Goal: Task Accomplishment & Management: Complete application form

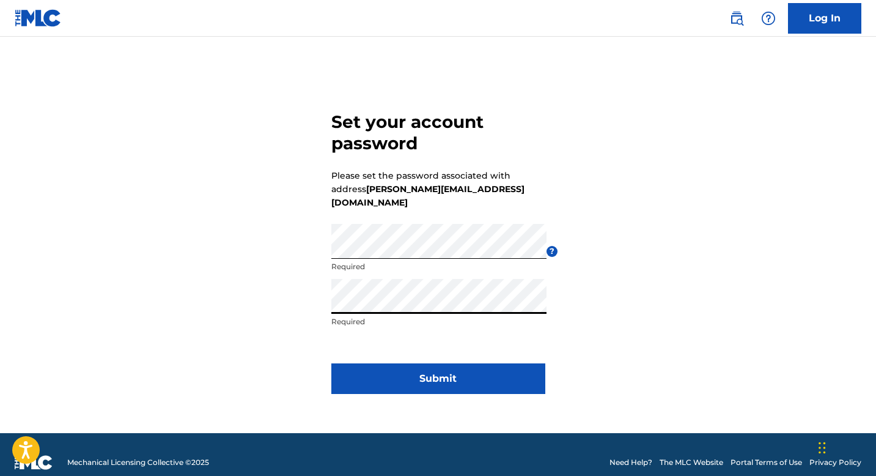
click at [278, 346] on div "Set your account password Please set the password associated with address hecto…" at bounding box center [438, 250] width 856 height 366
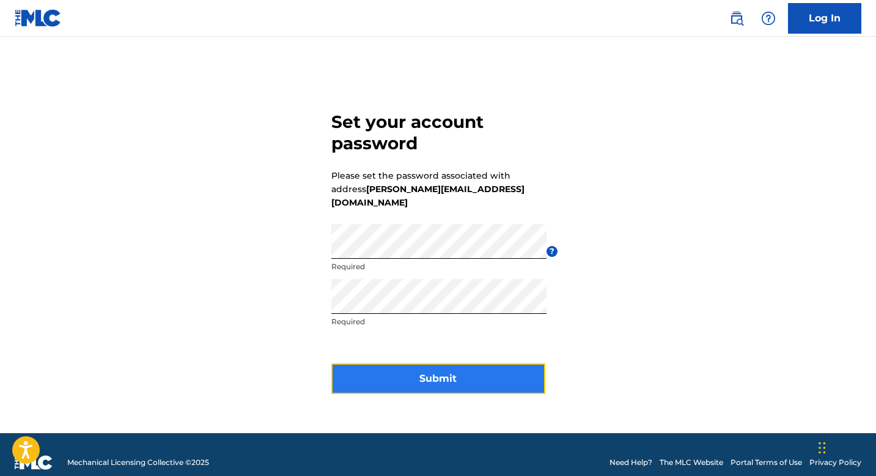
click at [420, 369] on button "Submit" at bounding box center [438, 378] width 214 height 31
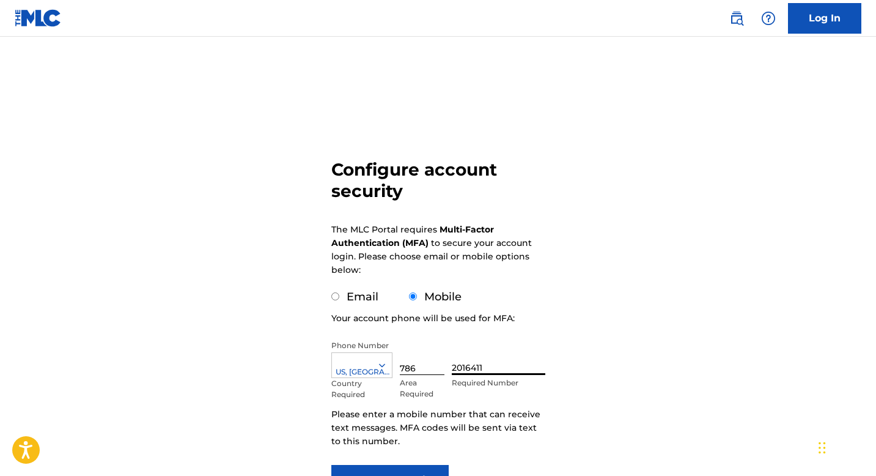
click at [488, 364] on input "2016411" at bounding box center [498, 357] width 93 height 35
type input "3448707"
click at [735, 340] on div "Configure account security The MLC Portal requires Multi-Factor Authentication …" at bounding box center [438, 298] width 856 height 462
click at [676, 350] on div "Configure account security The MLC Portal requires Multi-Factor Authentication …" at bounding box center [438, 298] width 856 height 462
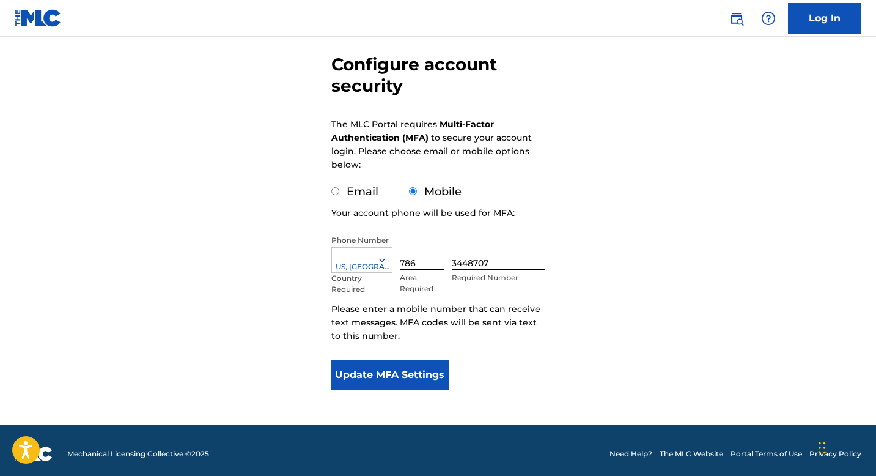
scroll to position [112, 0]
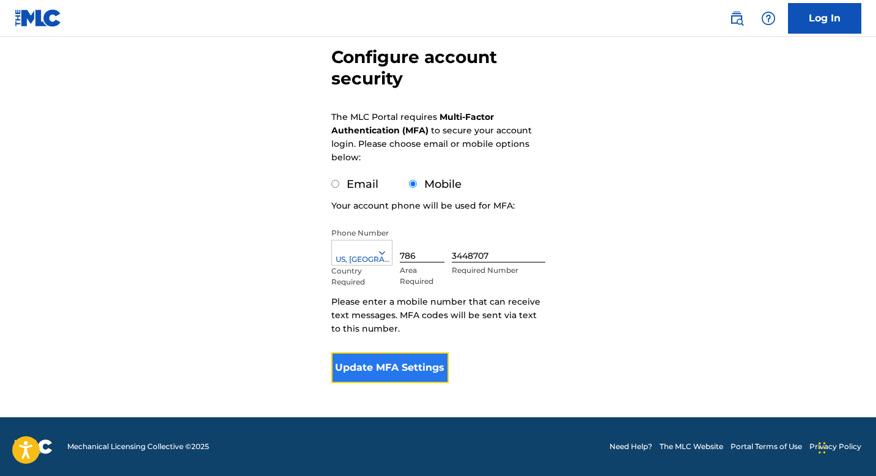
click at [411, 369] on button "Update MFA Settings" at bounding box center [390, 367] width 118 height 31
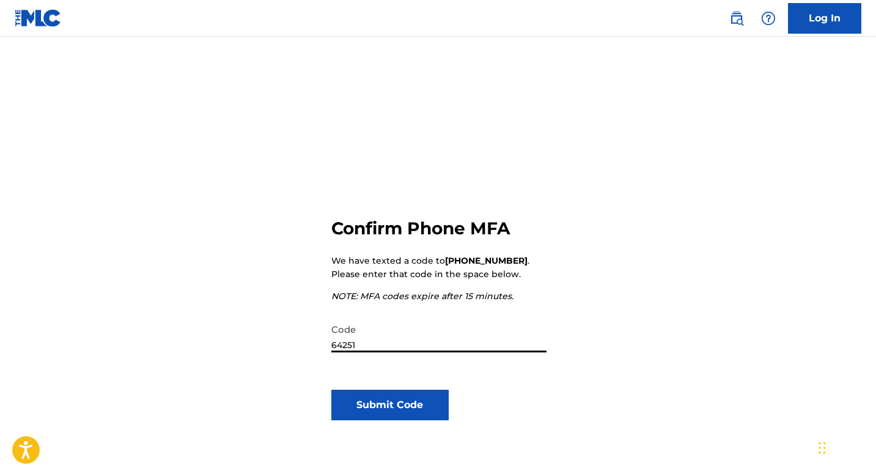
type input "642517"
click button "Submit Code" at bounding box center [390, 404] width 118 height 31
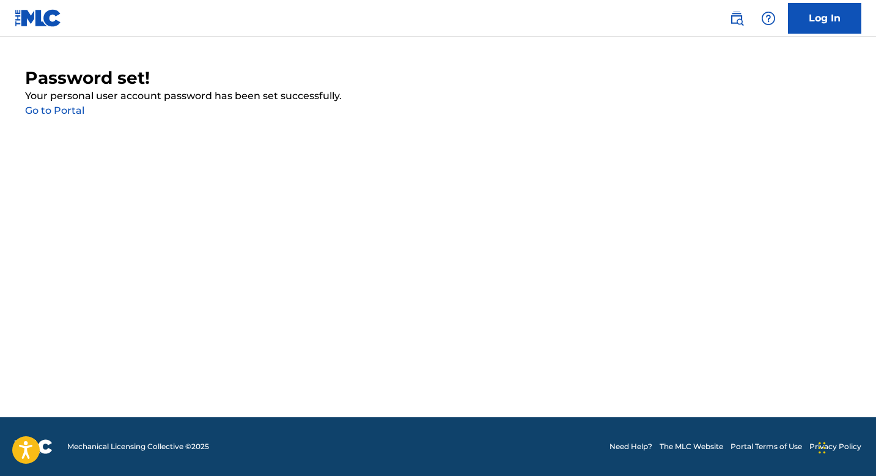
click at [70, 114] on link "Go to Portal" at bounding box center [54, 111] width 59 height 12
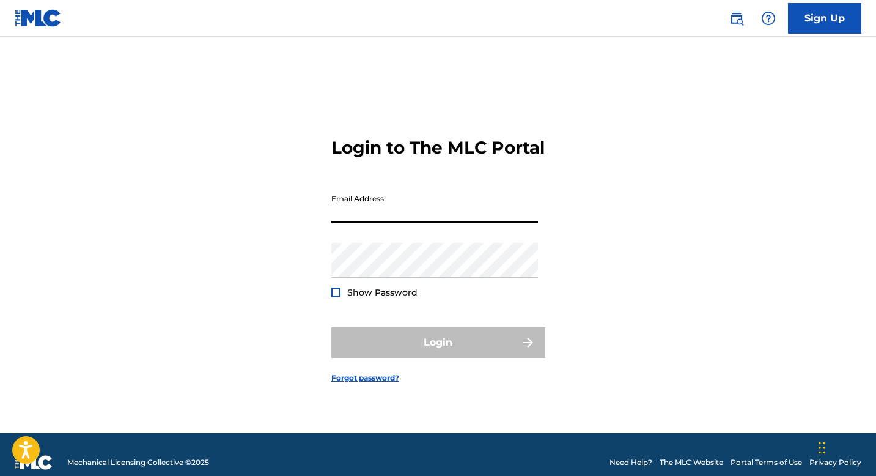
click at [388, 222] on input "Email Address" at bounding box center [434, 205] width 207 height 35
type input "[PERSON_NAME][EMAIL_ADDRESS][DOMAIN_NAME]"
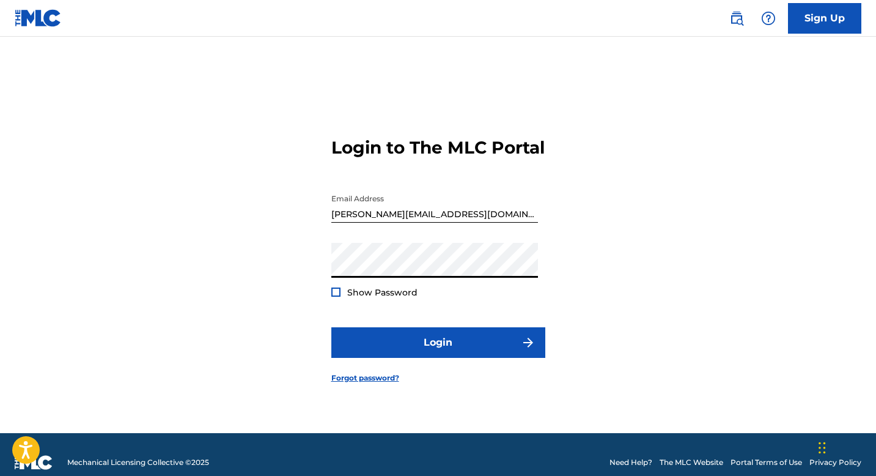
click at [331, 327] on button "Login" at bounding box center [438, 342] width 214 height 31
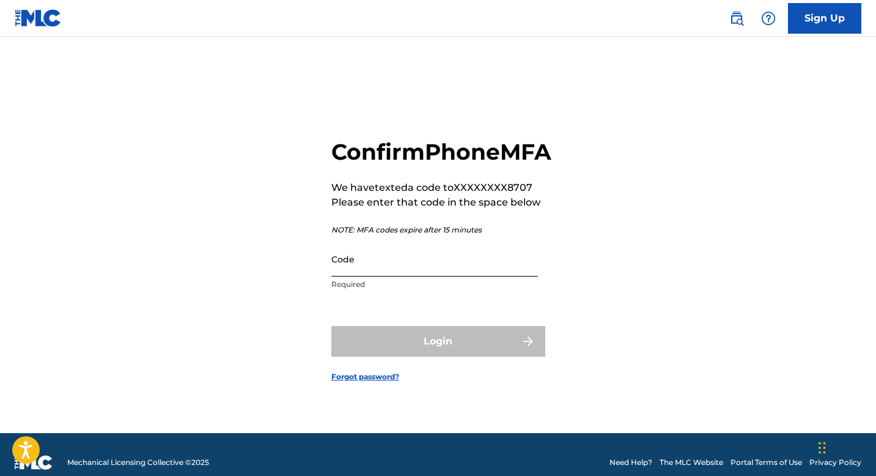
click at [405, 276] on input "Code" at bounding box center [434, 258] width 207 height 35
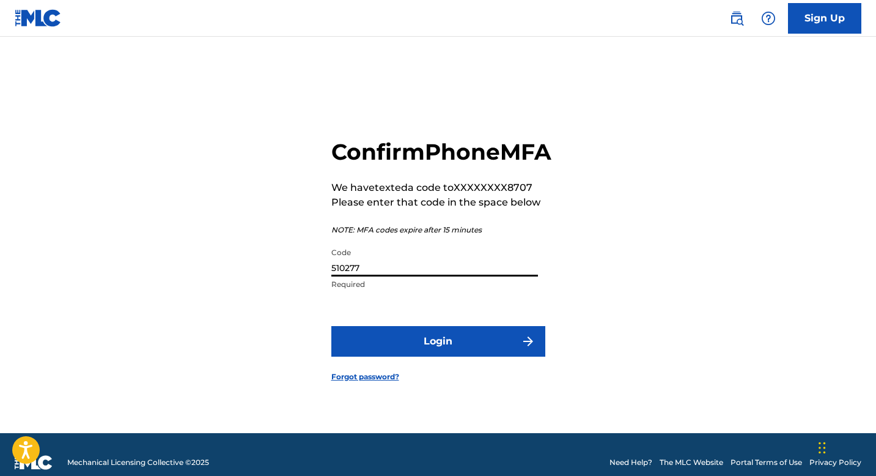
type input "510277"
click at [331, 326] on button "Login" at bounding box center [438, 341] width 214 height 31
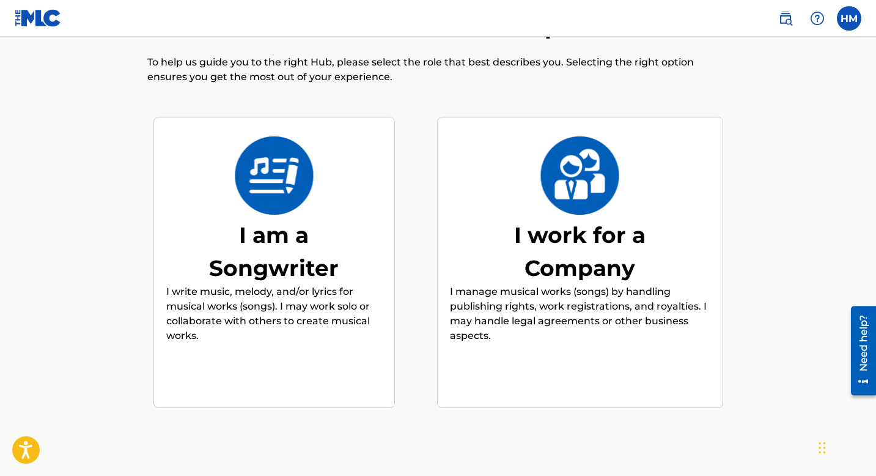
click at [592, 273] on div "I work for a Company" at bounding box center [579, 251] width 183 height 66
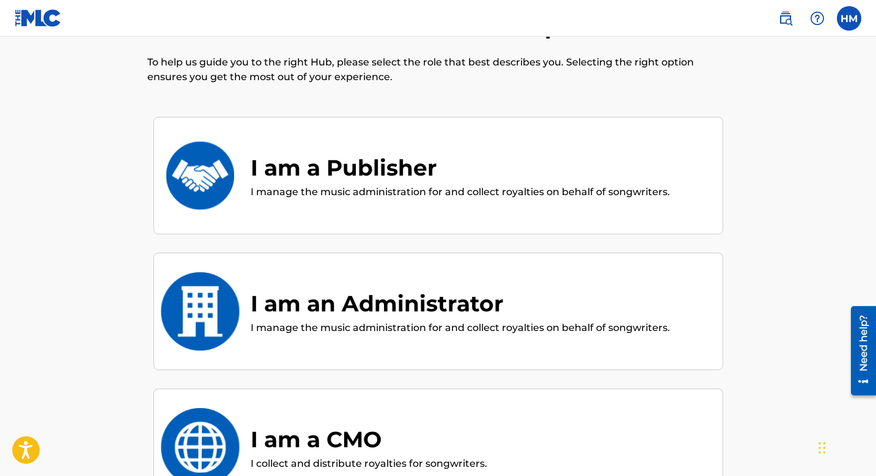
click at [475, 172] on div "I am a Publisher" at bounding box center [460, 167] width 419 height 33
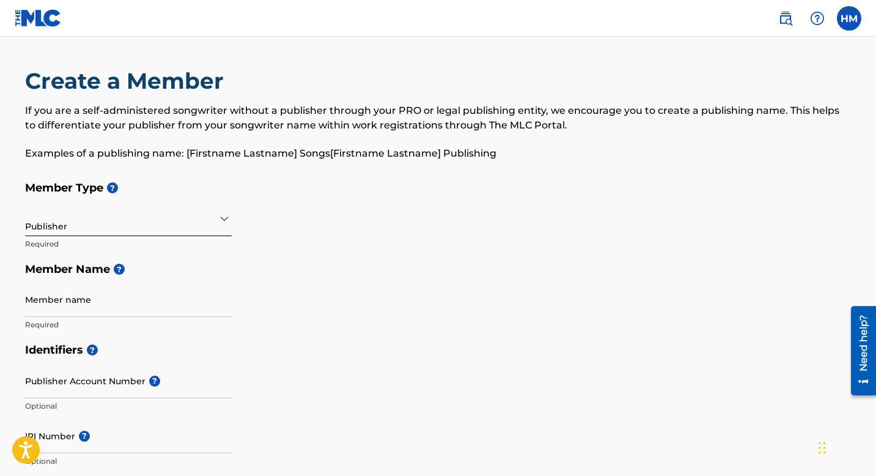
click at [178, 226] on div "Publisher" at bounding box center [128, 218] width 207 height 30
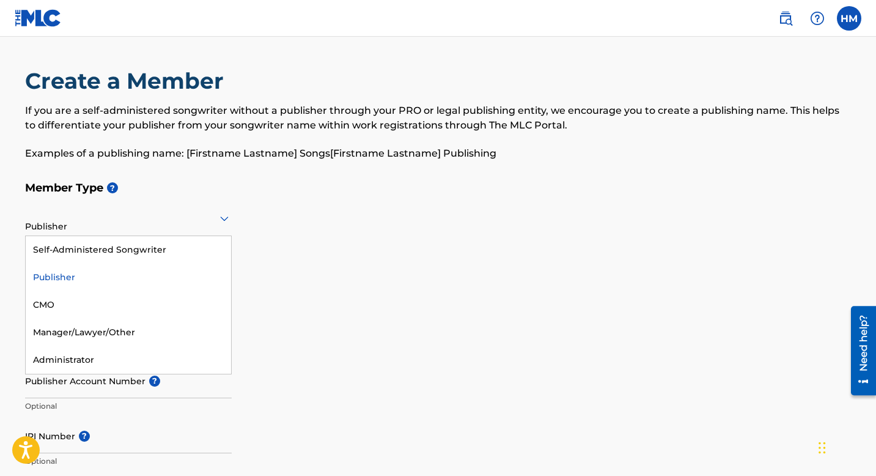
click at [87, 278] on div "Publisher" at bounding box center [128, 277] width 205 height 28
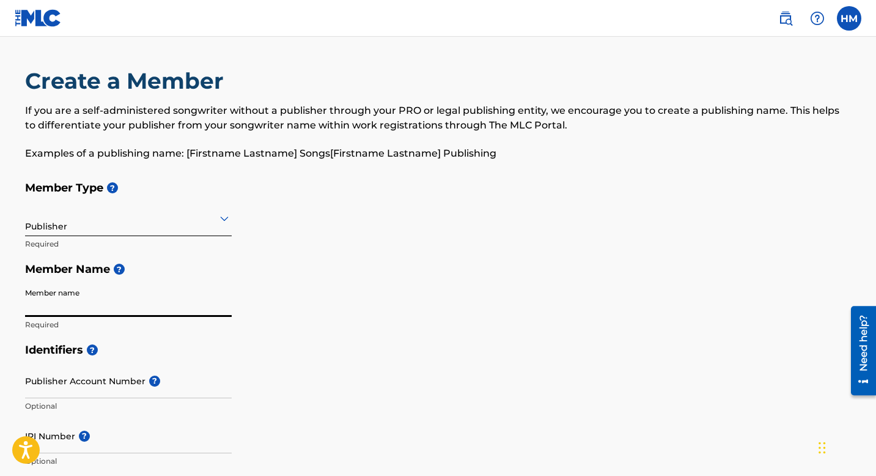
click at [103, 310] on input "Member name" at bounding box center [128, 299] width 207 height 35
type input "S.C. Publishing"
click at [406, 332] on div "Member Type ? Publisher Required Member Name ? Member name S.C. Publishing Requ…" at bounding box center [438, 256] width 826 height 162
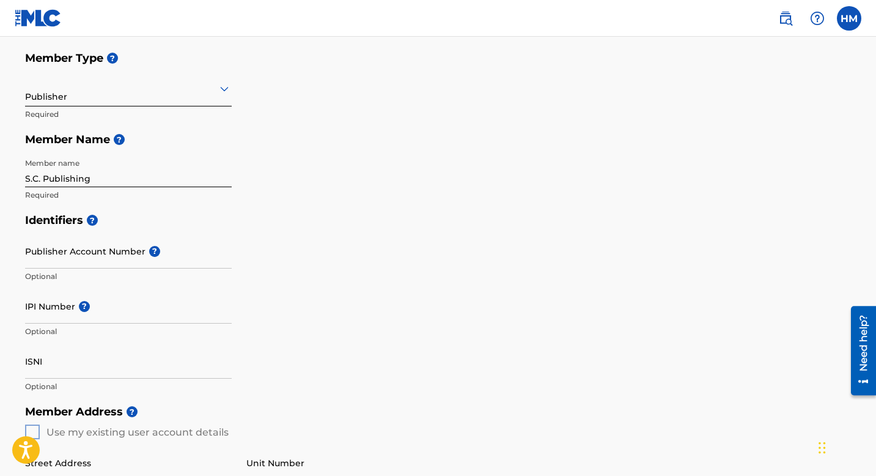
scroll to position [147, 0]
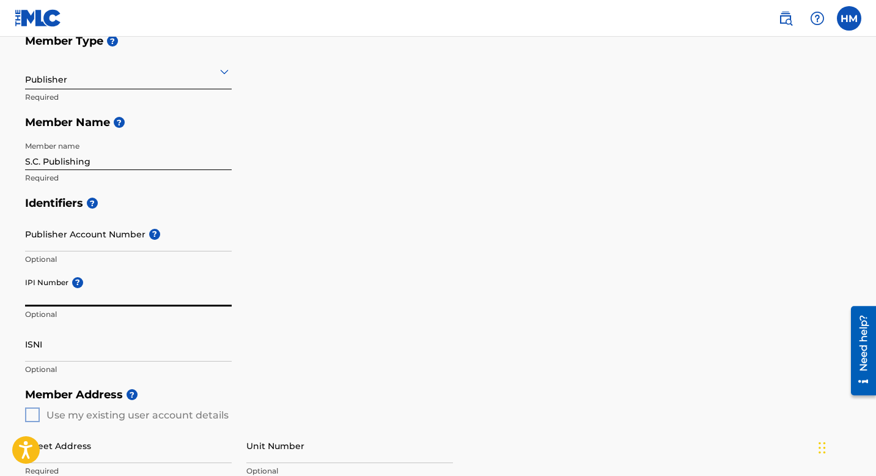
click at [56, 296] on input "IPI Number ?" at bounding box center [128, 288] width 207 height 35
paste input "00846287600"
type input "00846287600"
click at [365, 322] on div "Identifiers ? Publisher Account Number ? Optional IPI Number ? 00846287600 Opti…" at bounding box center [438, 285] width 826 height 191
click at [364, 322] on div "Identifiers ? Publisher Account Number ? Optional IPI Number ? 00846287600 Opti…" at bounding box center [438, 285] width 826 height 191
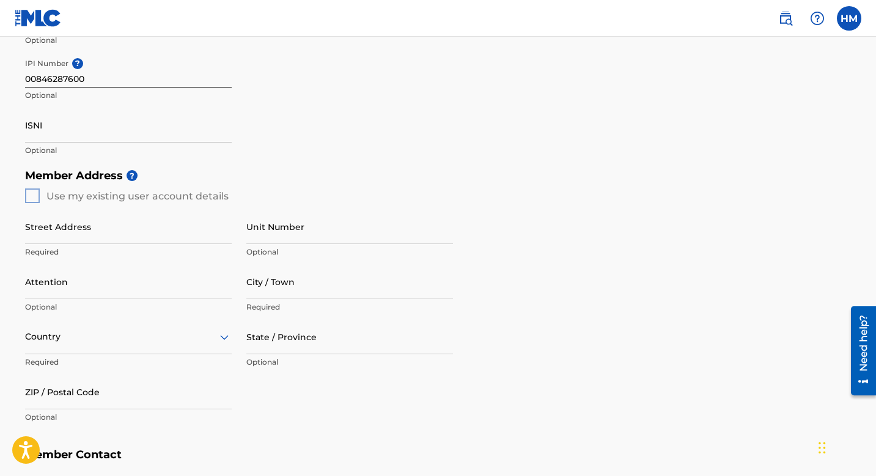
scroll to position [367, 0]
click at [33, 196] on div "Member Address ? Use my existing user account details Street Address Required U…" at bounding box center [438, 300] width 826 height 279
click at [274, 187] on div "Member Address ? Use my existing user account details Street Address Required U…" at bounding box center [438, 300] width 826 height 279
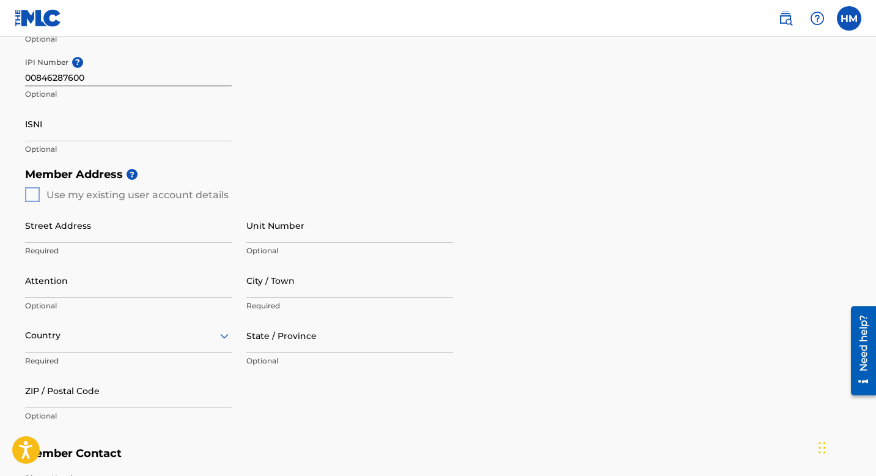
click at [34, 196] on div "Member Address ? Use my existing user account details Street Address Required U…" at bounding box center [438, 300] width 826 height 279
click at [110, 225] on input "Street Address" at bounding box center [128, 225] width 207 height 35
click at [29, 196] on div "Member Address ? Use my existing user account details Street Address Required U…" at bounding box center [438, 300] width 826 height 279
click at [68, 222] on input "Street Address" at bounding box center [128, 225] width 207 height 35
click at [580, 204] on div "Member Address ? Use my existing user account details Street Address Required U…" at bounding box center [438, 300] width 826 height 279
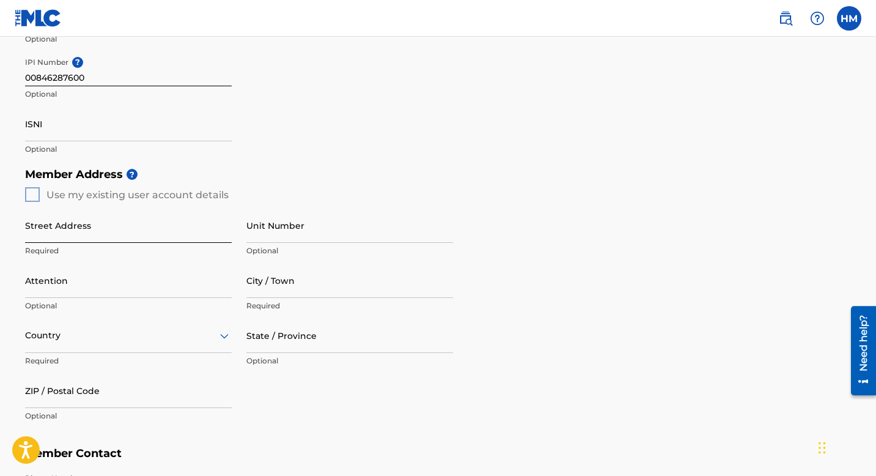
click at [119, 233] on input "Street Address" at bounding box center [128, 225] width 207 height 35
type input "8711 NW 19th St."
click at [125, 291] on input "Attention" at bounding box center [128, 280] width 207 height 35
type input "Hector Mendez"
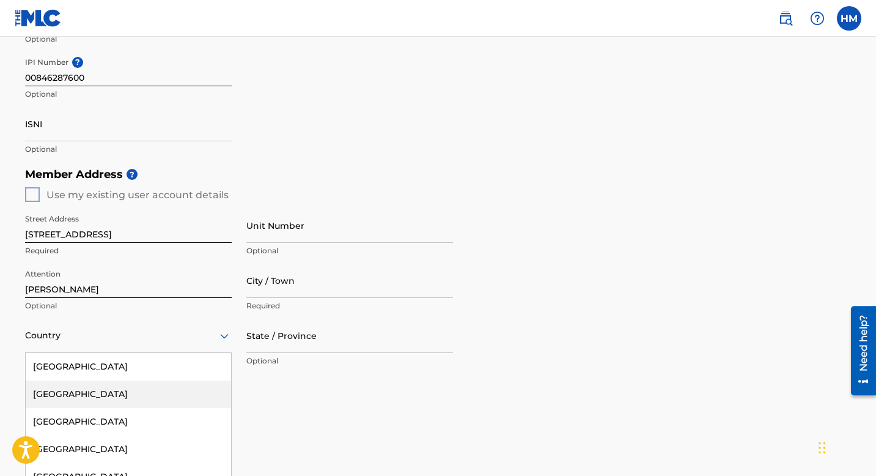
scroll to position [428, 0]
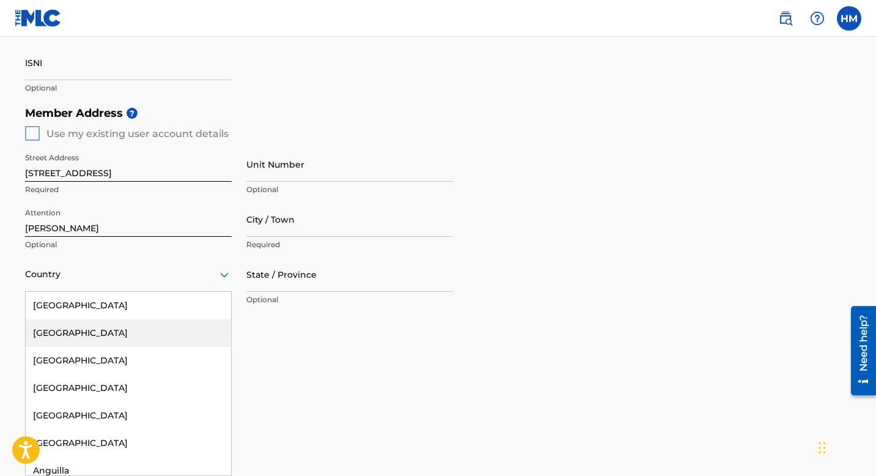
click at [159, 292] on div "Afghanistan, 2 of 223. 223 results available. Use Up and Down to choose options…" at bounding box center [128, 274] width 207 height 35
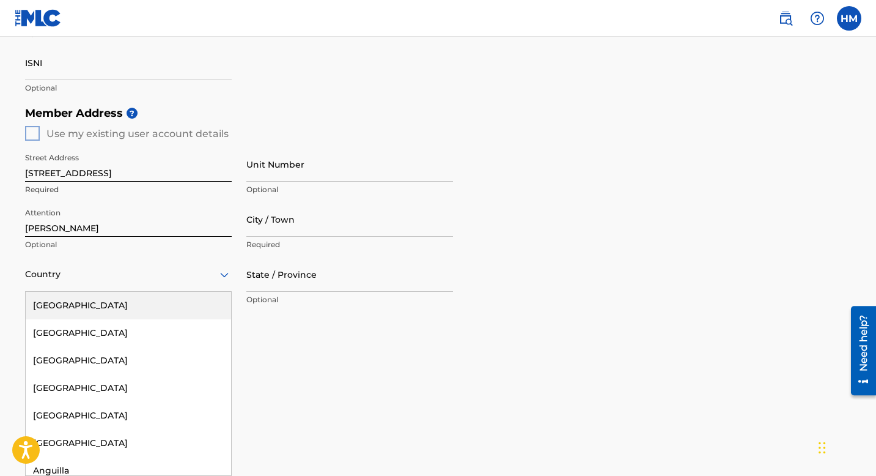
click at [169, 312] on div "United States" at bounding box center [128, 306] width 205 height 28
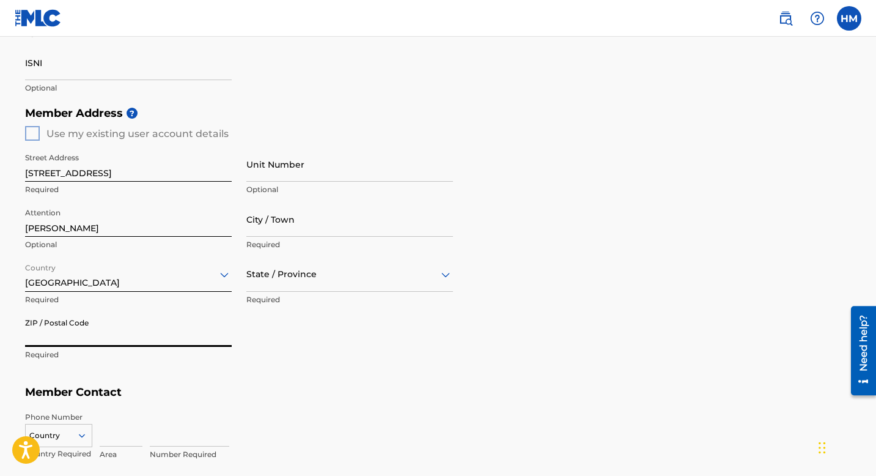
click at [150, 336] on input "ZIP / Postal Code" at bounding box center [128, 329] width 207 height 35
type input "33024"
click at [293, 226] on input "City / Town" at bounding box center [349, 219] width 207 height 35
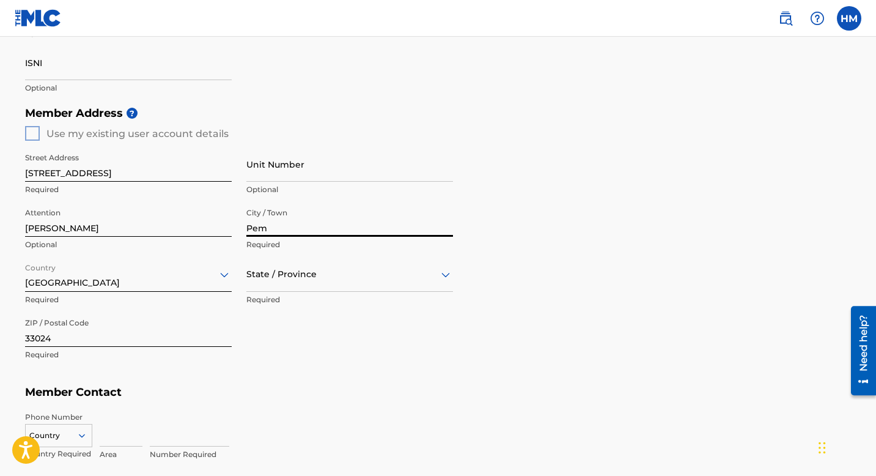
type input "Pembroke Pines"
click at [320, 275] on div at bounding box center [349, 274] width 207 height 15
type input "f"
click at [508, 276] on div "Member Address ? Use my existing user account details Street Address 8711 NW 19…" at bounding box center [438, 239] width 826 height 279
click at [334, 279] on div at bounding box center [349, 274] width 207 height 15
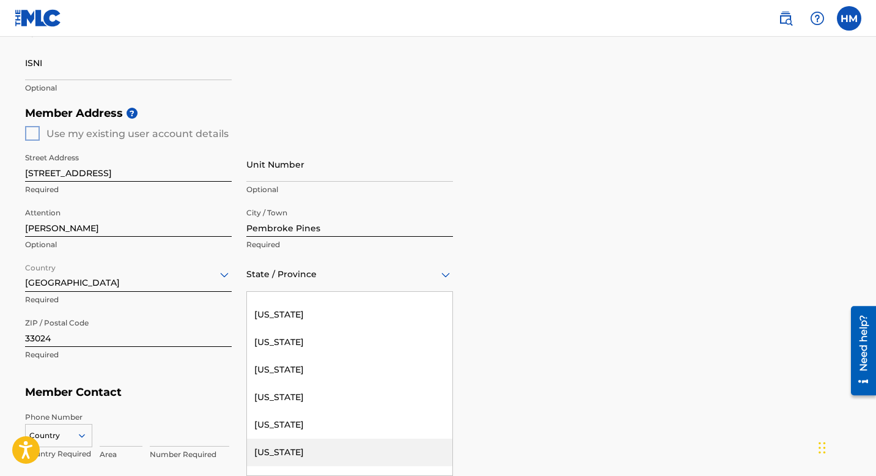
scroll to position [183, 0]
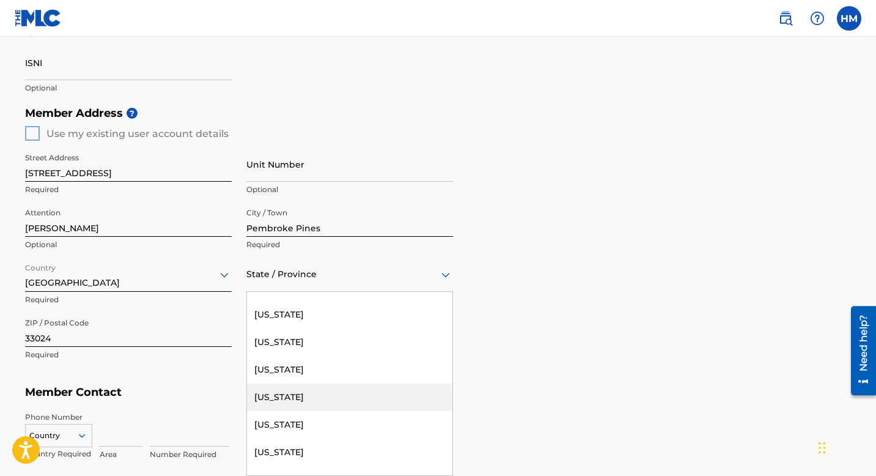
click at [293, 400] on div "Florida" at bounding box center [349, 397] width 205 height 28
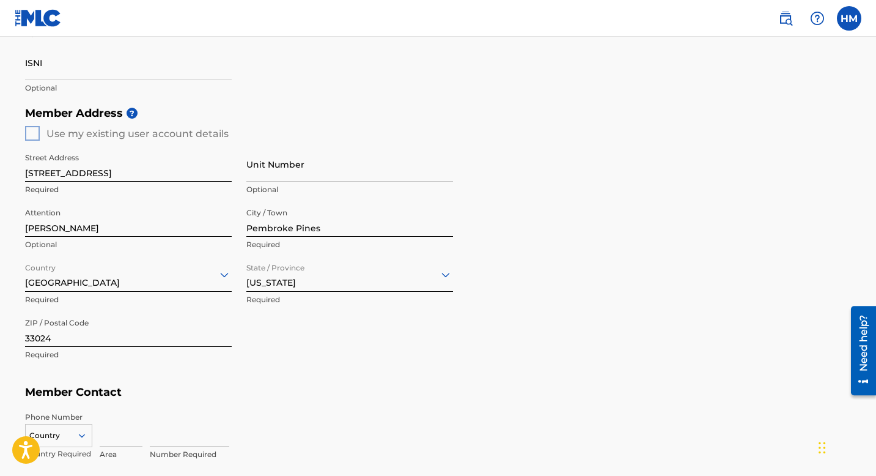
click at [544, 325] on div "Member Address ? Use my existing user account details Street Address 8711 NW 19…" at bounding box center [438, 239] width 826 height 279
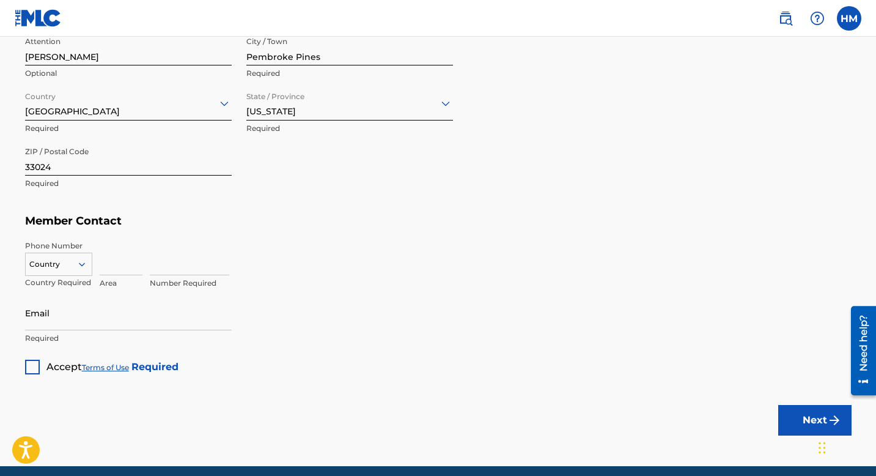
scroll to position [623, 0]
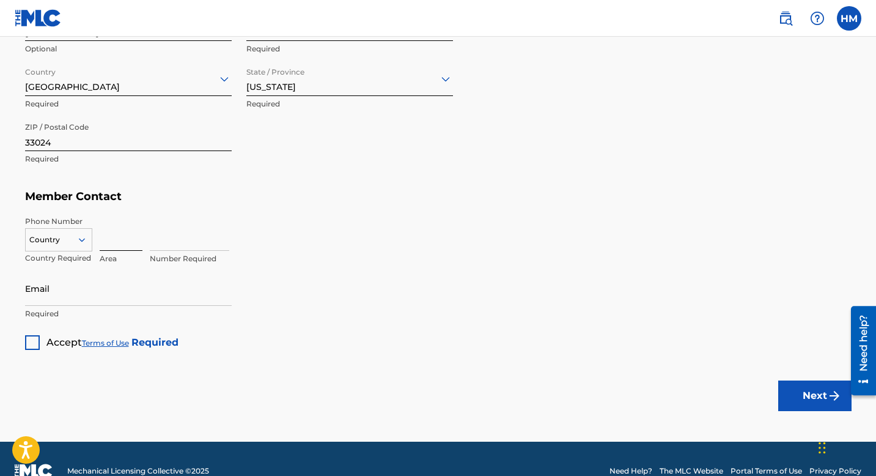
click at [114, 238] on input at bounding box center [121, 233] width 43 height 35
type input "786"
click at [177, 242] on input at bounding box center [189, 233] width 79 height 35
type input "2016411"
click at [156, 298] on input "Email" at bounding box center [128, 288] width 207 height 35
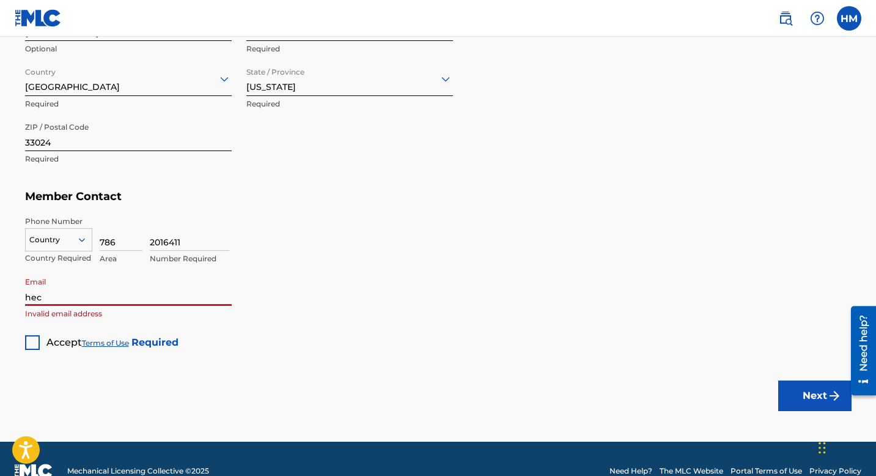
type input "[PERSON_NAME][EMAIL_ADDRESS][DOMAIN_NAME]"
click at [31, 339] on div at bounding box center [32, 342] width 15 height 15
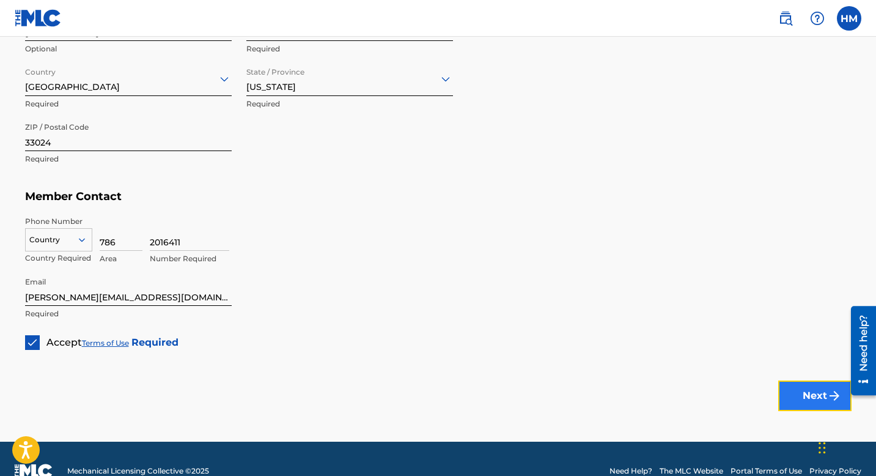
click at [817, 391] on button "Next" at bounding box center [814, 395] width 73 height 31
click at [81, 238] on icon at bounding box center [81, 239] width 11 height 11
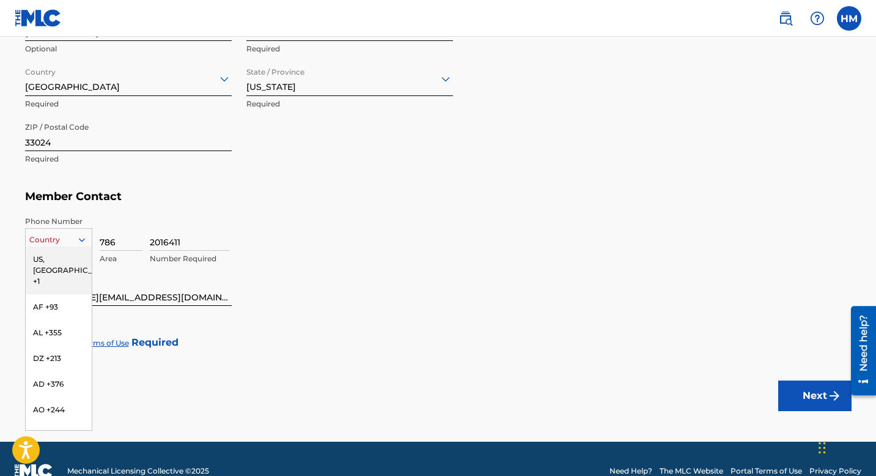
click at [69, 260] on div "US, CA +1" at bounding box center [59, 270] width 66 height 48
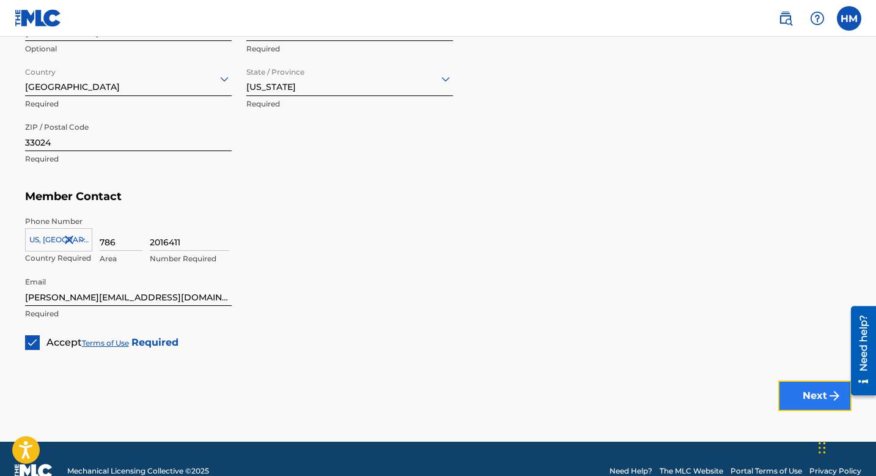
click at [807, 401] on button "Next" at bounding box center [814, 395] width 73 height 31
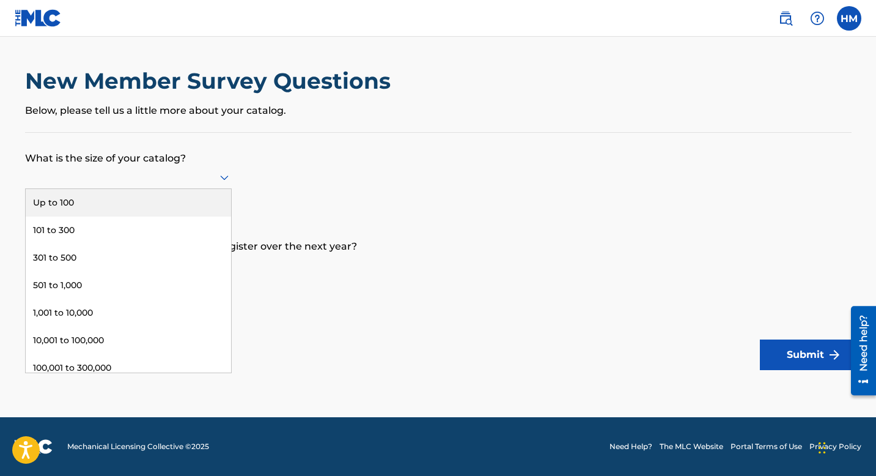
click at [220, 178] on icon at bounding box center [224, 177] width 15 height 15
click at [319, 149] on p "What is the size of your catalog?" at bounding box center [438, 149] width 826 height 33
click at [161, 181] on div at bounding box center [128, 176] width 207 height 15
click at [161, 200] on div "Up to 100" at bounding box center [128, 203] width 205 height 28
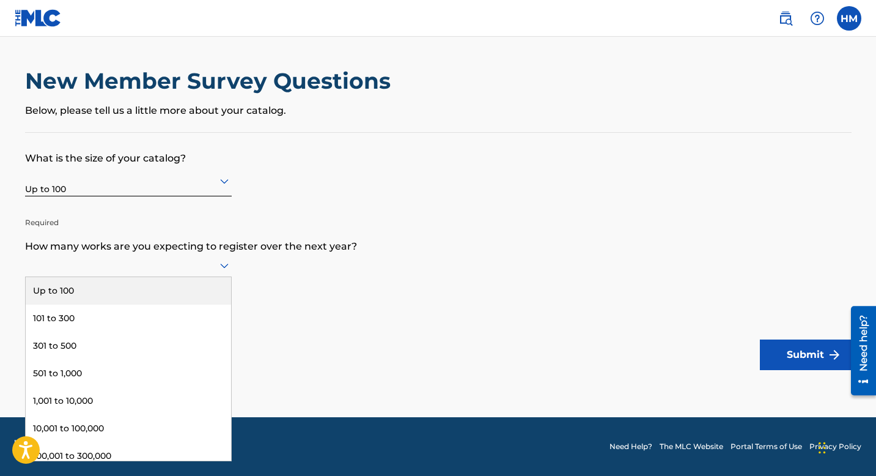
click at [177, 264] on div at bounding box center [128, 264] width 207 height 15
click at [179, 292] on div "Up to 100" at bounding box center [128, 291] width 205 height 28
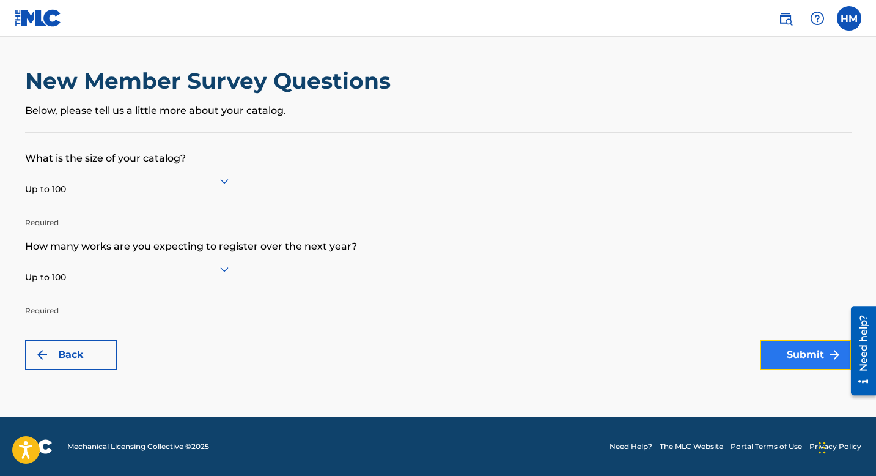
click at [777, 347] on button "Submit" at bounding box center [806, 354] width 92 height 31
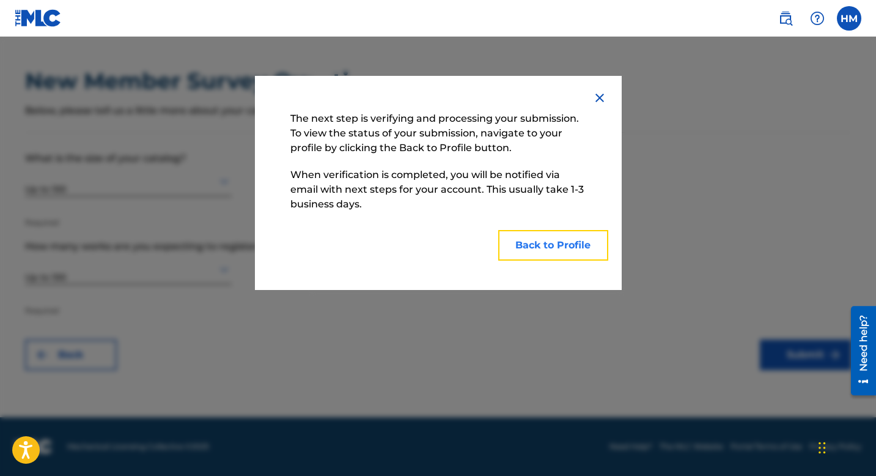
click at [559, 251] on button "Back to Profile" at bounding box center [553, 245] width 110 height 31
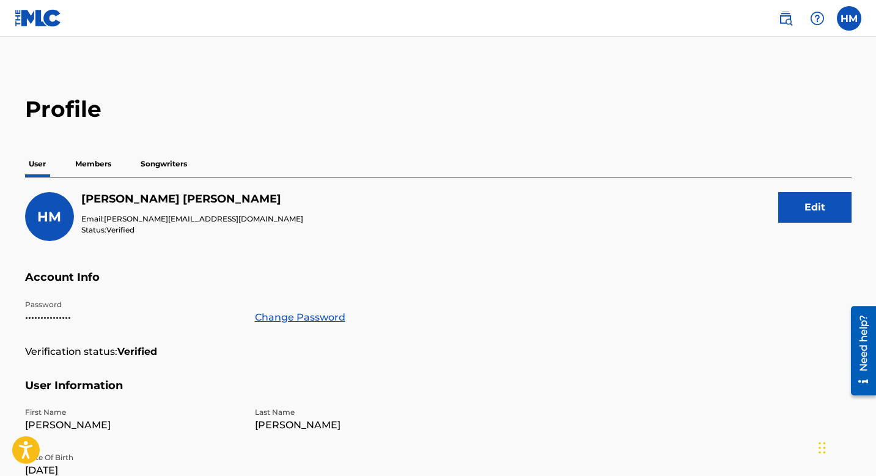
click at [95, 164] on p "Members" at bounding box center [93, 164] width 43 height 26
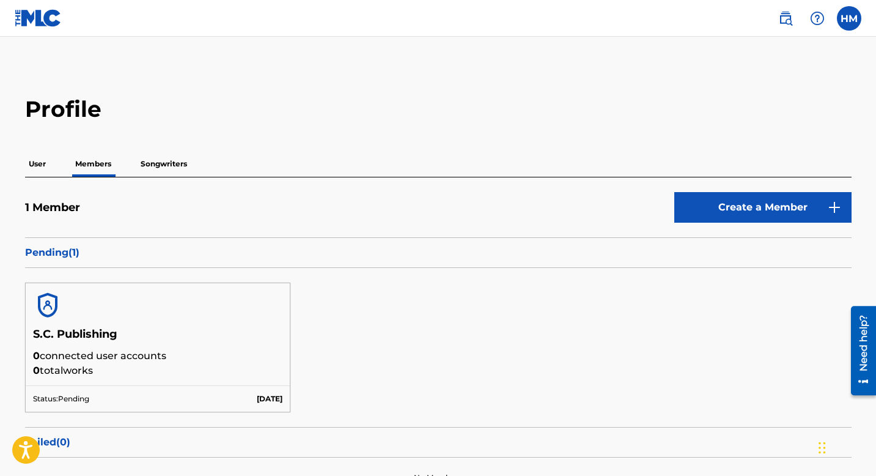
click at [657, 127] on div "Profile User Members Songwriters 1 Member Create a Member Pending ( 1 ) S.C. Pu…" at bounding box center [438, 296] width 856 height 402
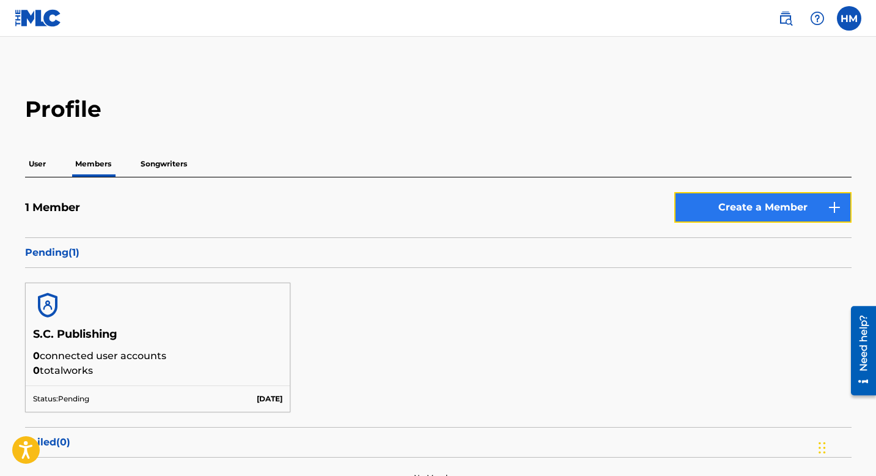
click at [818, 213] on link "Create a Member" at bounding box center [762, 207] width 177 height 31
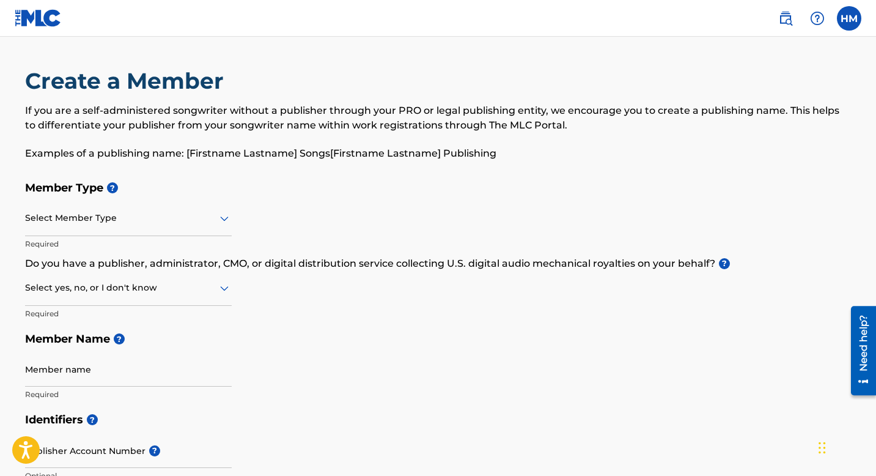
click at [204, 220] on div at bounding box center [128, 217] width 207 height 15
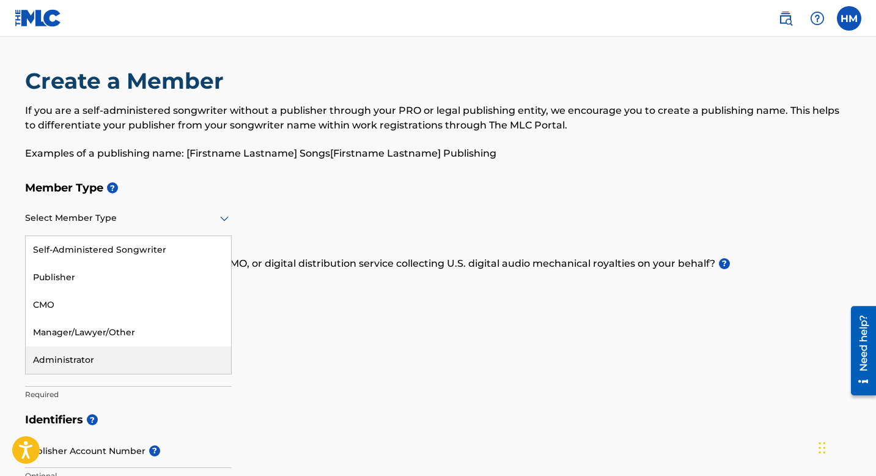
click at [201, 360] on div "Administrator" at bounding box center [128, 360] width 205 height 28
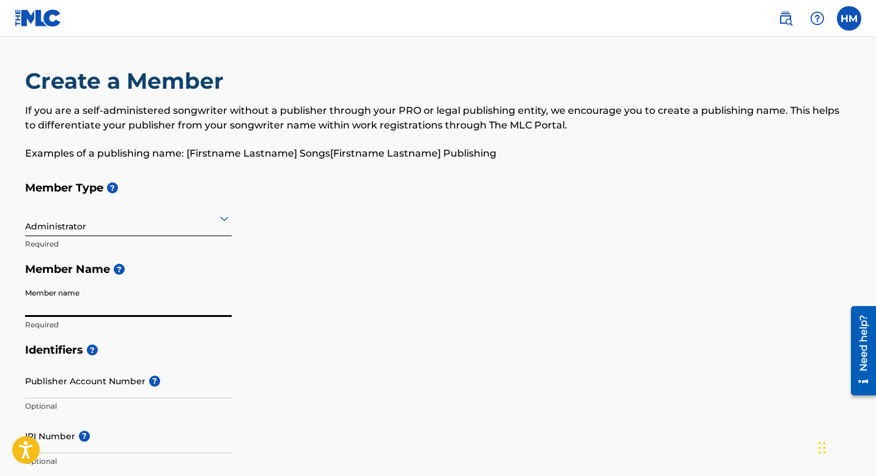
click at [100, 308] on input "Member name" at bounding box center [128, 299] width 207 height 35
click at [361, 306] on div "Member Type ? Administrator Required Member Name ? Member name Required" at bounding box center [438, 256] width 826 height 162
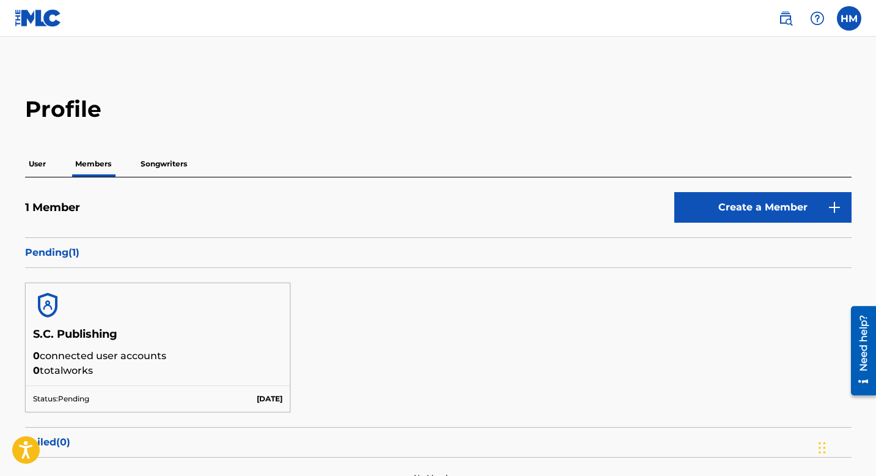
click at [505, 81] on main "Profile User Members Songwriters 1 Member Create a Member Pending ( 1 ) S.C. Pu…" at bounding box center [438, 282] width 876 height 490
click at [35, 167] on p "User" at bounding box center [37, 164] width 24 height 26
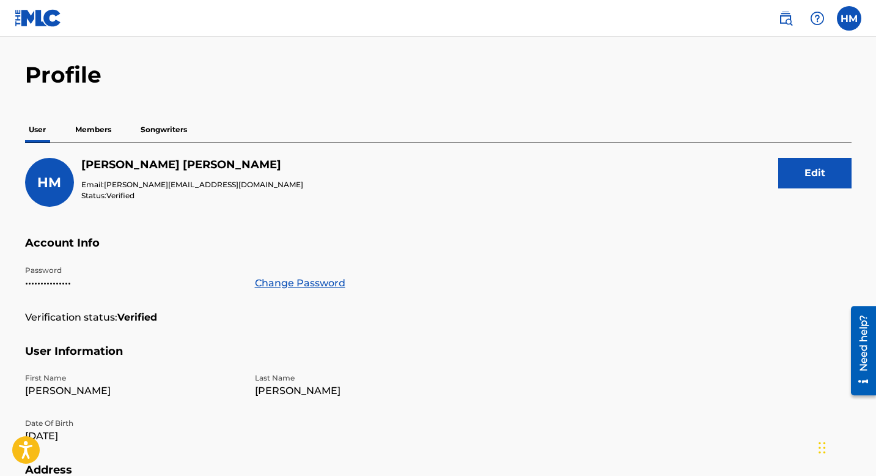
scroll to position [23, 0]
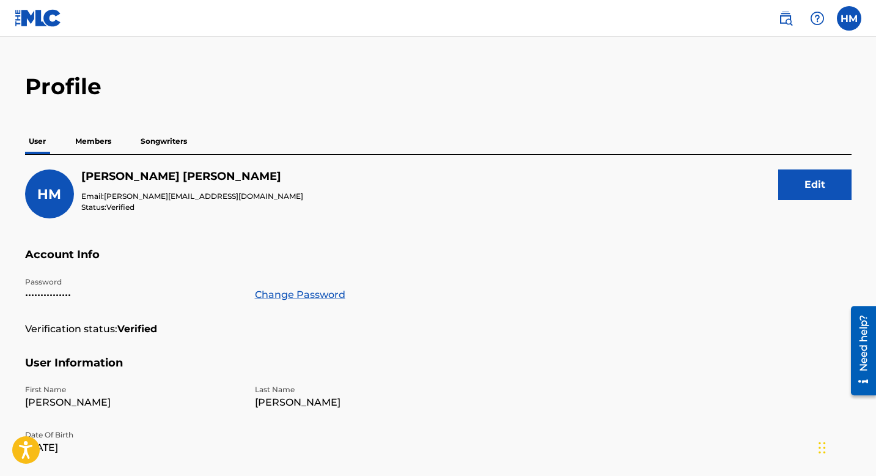
click at [580, 132] on div "User Members Songwriters" at bounding box center [438, 141] width 826 height 26
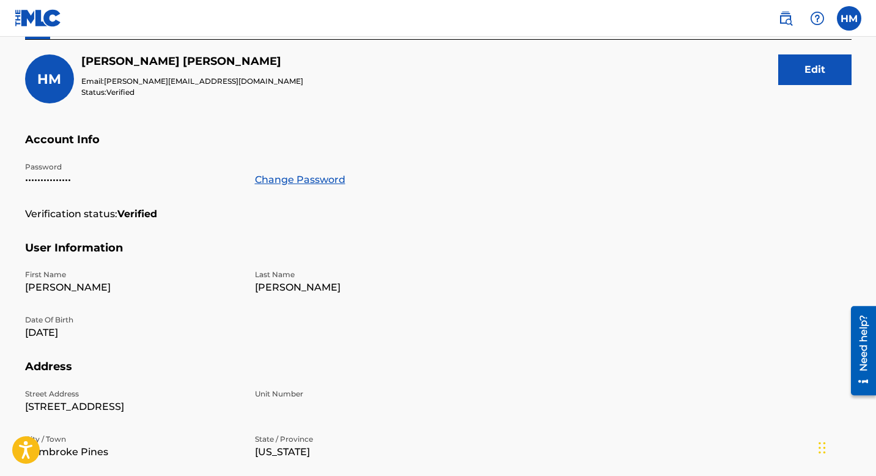
scroll to position [0, 0]
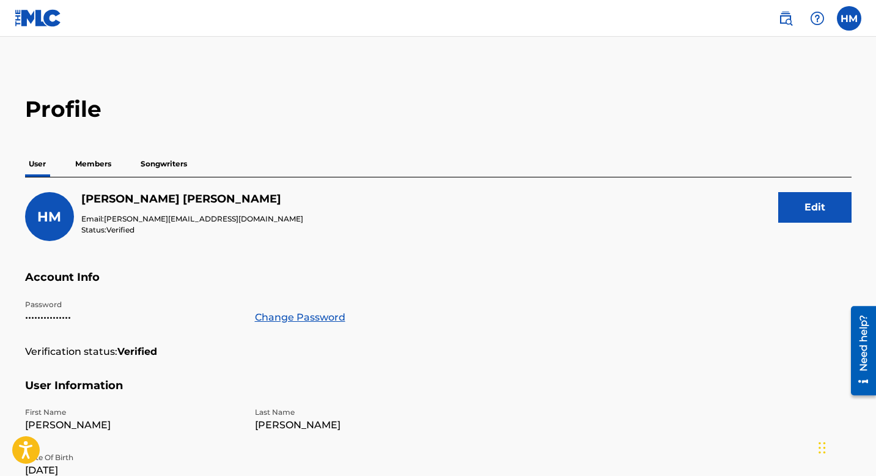
click at [47, 18] on img at bounding box center [38, 18] width 47 height 18
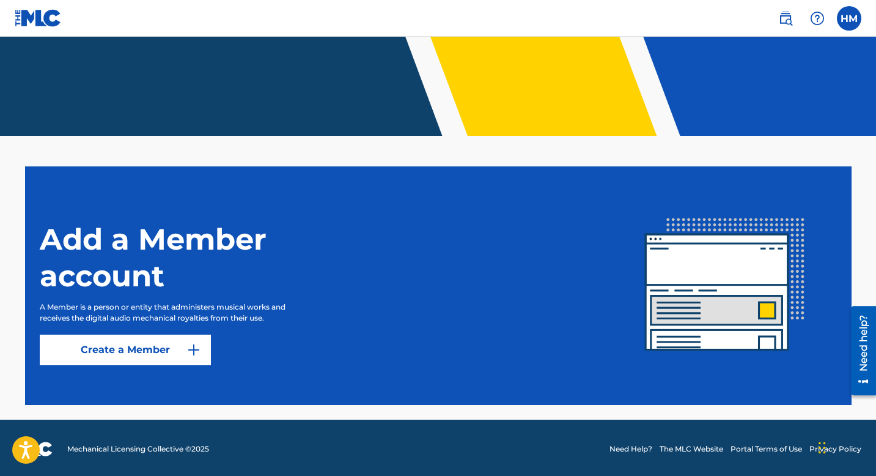
scroll to position [203, 0]
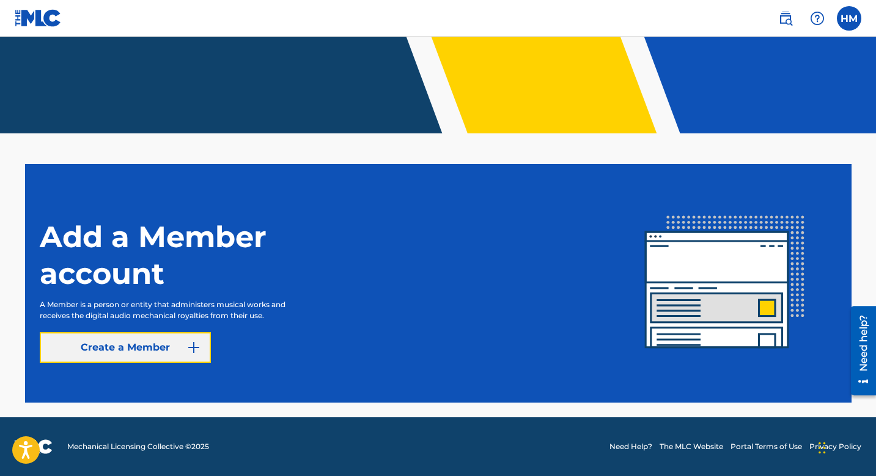
click at [155, 355] on link "Create a Member" at bounding box center [125, 347] width 171 height 31
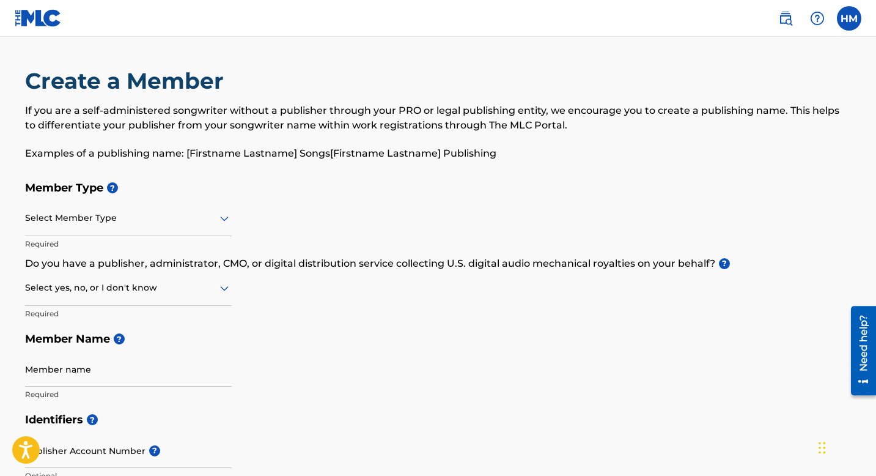
click at [218, 290] on icon at bounding box center [224, 288] width 15 height 15
click at [373, 333] on h5 "Member Name ?" at bounding box center [438, 339] width 826 height 26
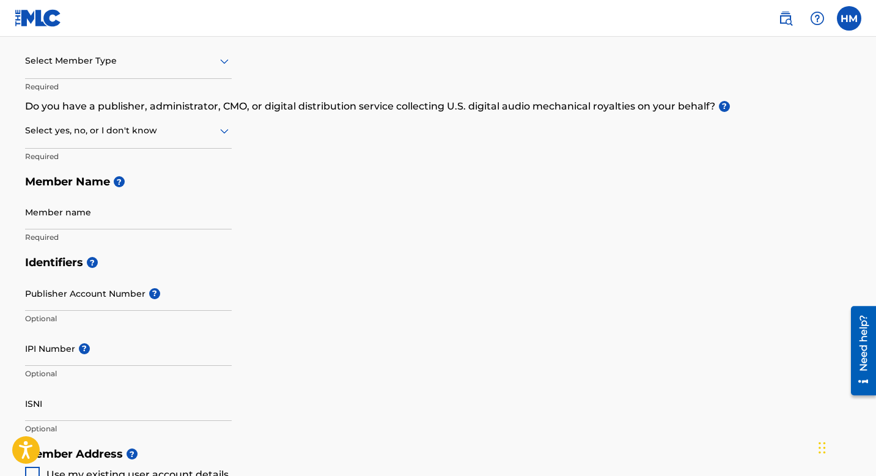
scroll to position [155, 0]
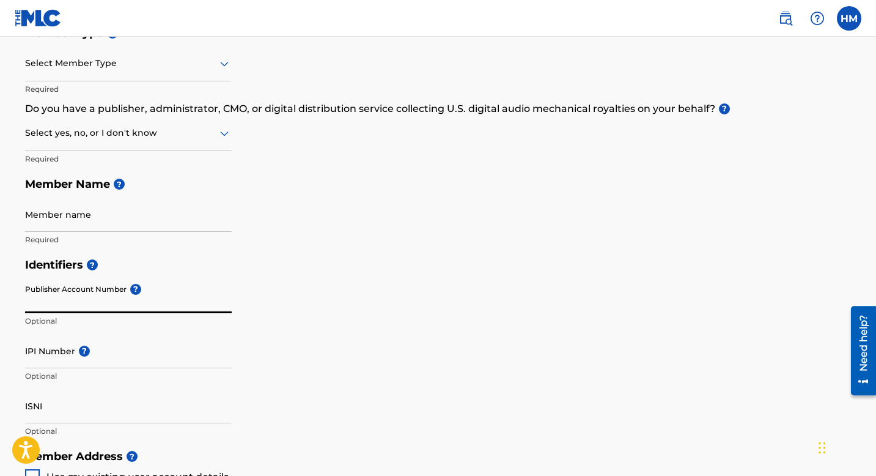
click at [119, 294] on input "Publisher Account Number ?" at bounding box center [128, 295] width 207 height 35
click at [109, 295] on input "Publisher Account Number ?" at bounding box center [128, 295] width 207 height 35
click at [167, 221] on input "Member name" at bounding box center [128, 214] width 207 height 35
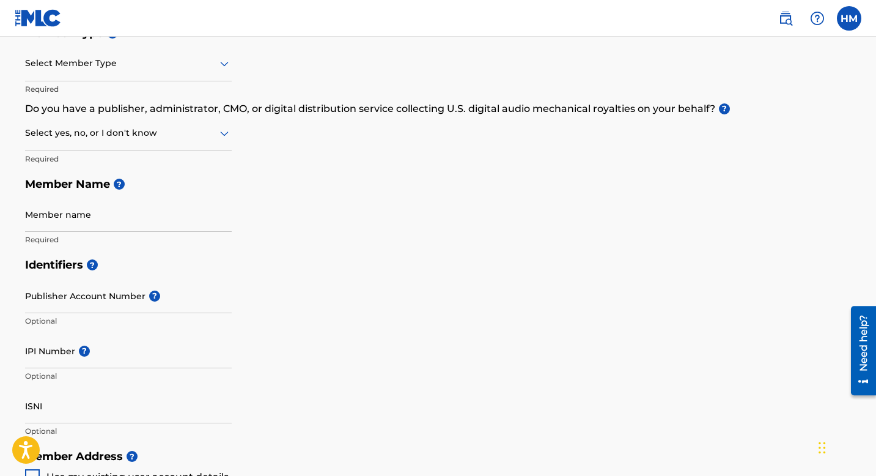
click at [557, 204] on div "Member Type ? Select Member Type Required Do you have a publisher, administrato…" at bounding box center [438, 136] width 826 height 232
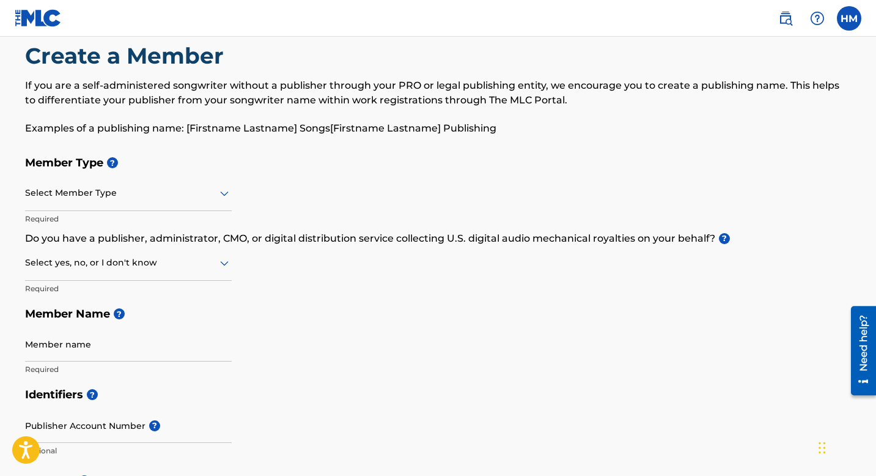
scroll to position [0, 0]
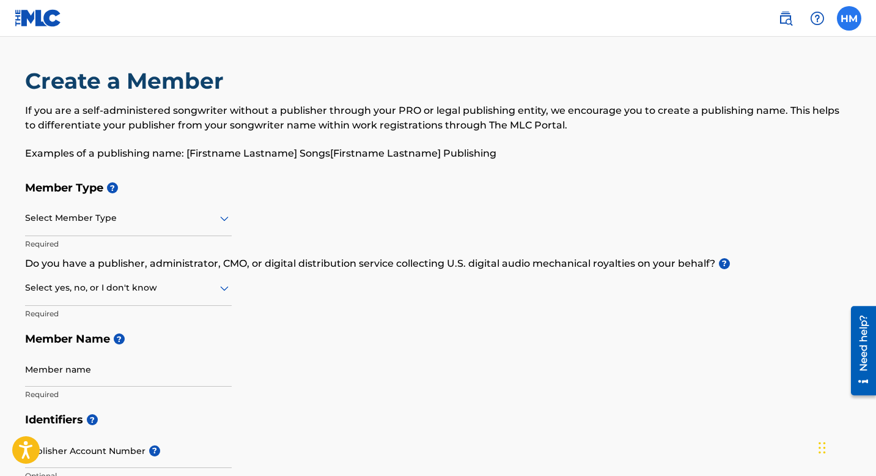
click at [843, 22] on label at bounding box center [849, 18] width 24 height 24
click at [849, 18] on input "[PERSON_NAME] Mendez [EMAIL_ADDRESS][DOMAIN_NAME] Notification Preferences Prof…" at bounding box center [849, 18] width 0 height 0
click at [41, 20] on img at bounding box center [38, 18] width 47 height 18
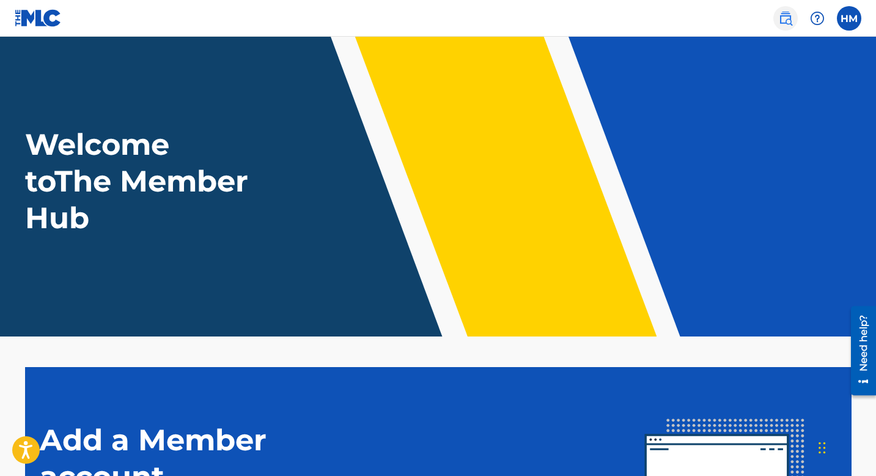
click at [787, 24] on img at bounding box center [785, 18] width 15 height 15
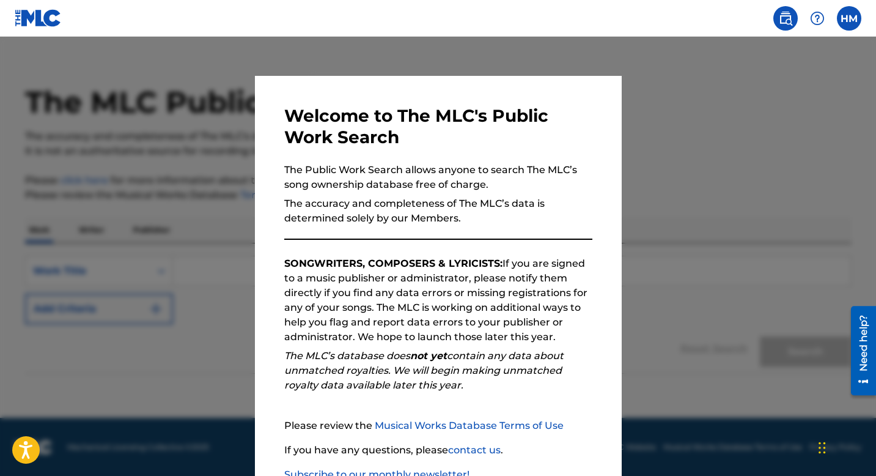
scroll to position [17, 0]
click at [734, 128] on div at bounding box center [438, 275] width 876 height 476
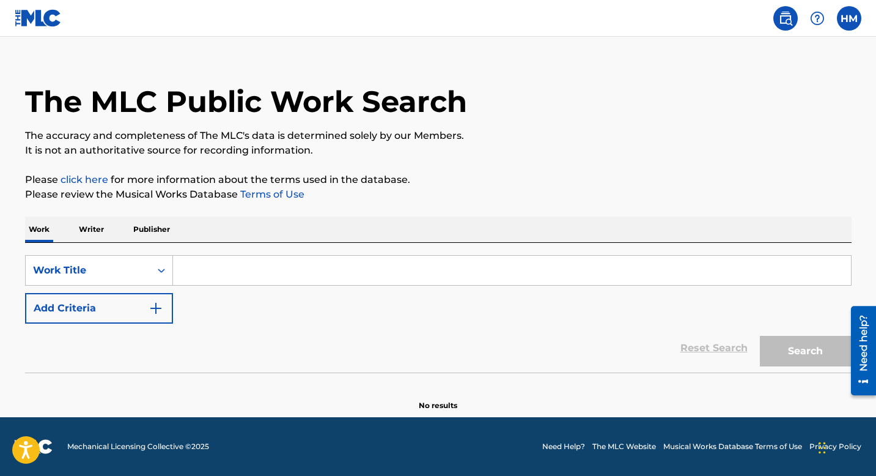
click at [238, 275] on input "Search Form" at bounding box center [512, 270] width 678 height 29
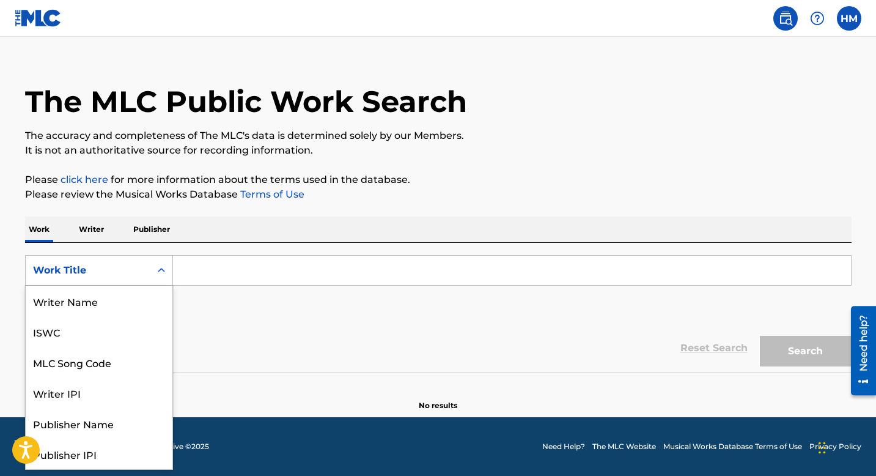
click at [157, 265] on icon "Search Form" at bounding box center [161, 270] width 12 height 12
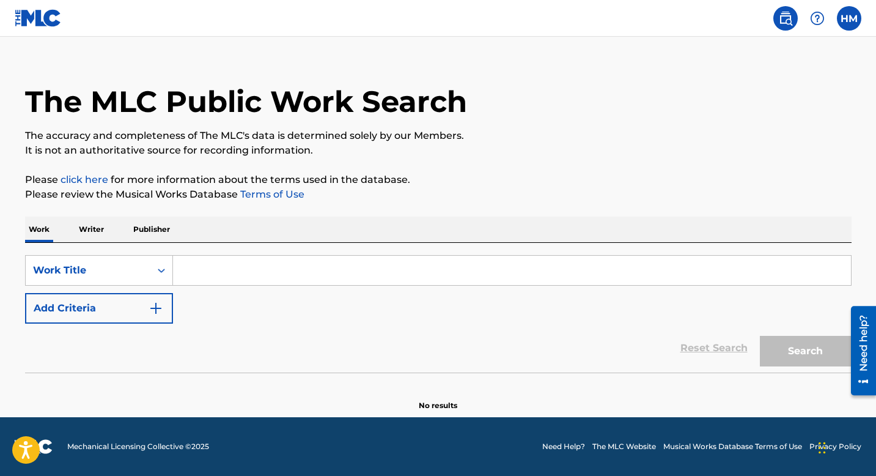
click at [355, 323] on div "SearchWithCriteriaf772da66-293e-431e-9210-52d38058b0f6 Work Title Add Criteria" at bounding box center [438, 289] width 826 height 68
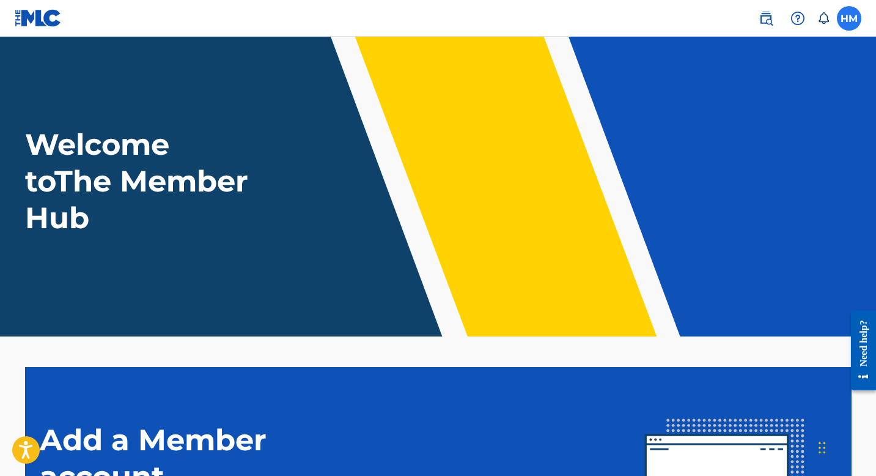
click at [839, 24] on label at bounding box center [849, 18] width 24 height 24
click at [849, 18] on input "[PERSON_NAME] Mendez [EMAIL_ADDRESS][DOMAIN_NAME] Notification Preferences Prof…" at bounding box center [849, 18] width 0 height 0
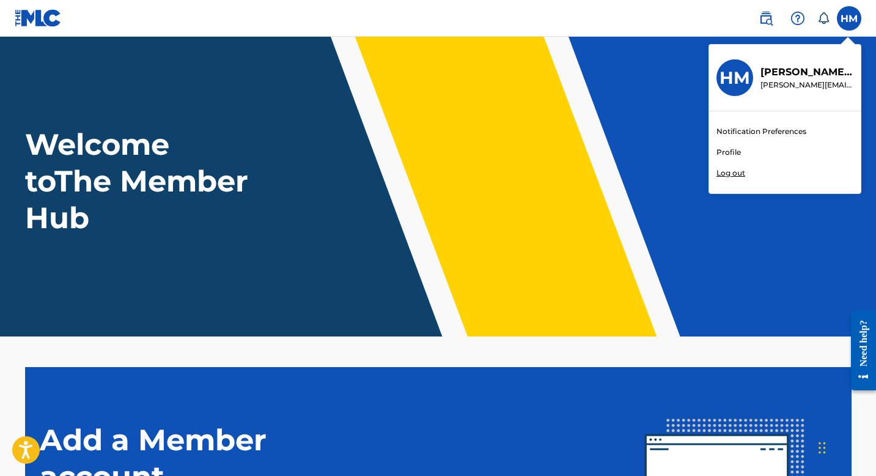
click at [609, 83] on header "Welcome to The Member Hub" at bounding box center [438, 187] width 876 height 300
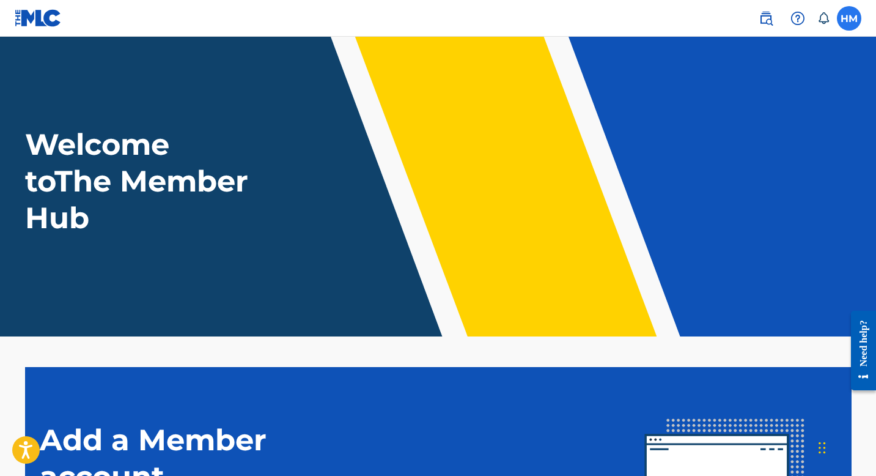
click at [844, 24] on label at bounding box center [849, 18] width 24 height 24
click at [849, 18] on input "[PERSON_NAME] Mendez [EMAIL_ADDRESS][DOMAIN_NAME] Notification Preferences Prof…" at bounding box center [849, 18] width 0 height 0
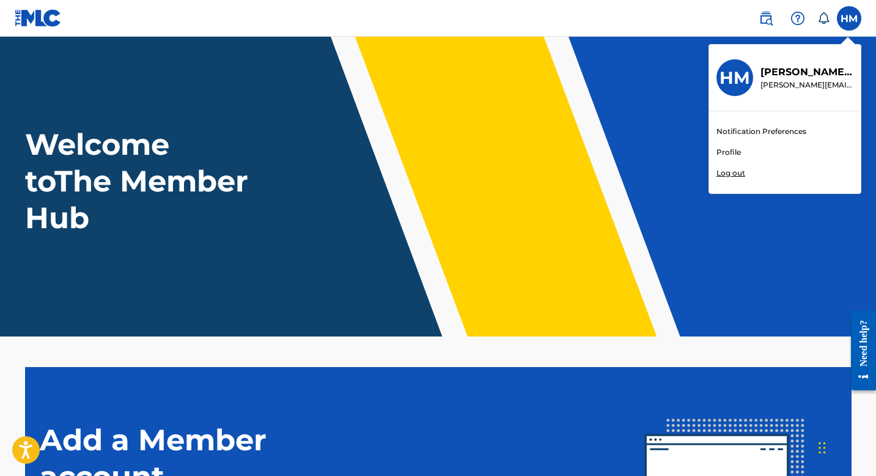
click at [732, 172] on p "Log out" at bounding box center [730, 172] width 29 height 11
click at [849, 18] on input "[PERSON_NAME] Mendez [EMAIL_ADDRESS][DOMAIN_NAME] Notification Preferences Prof…" at bounding box center [849, 18] width 0 height 0
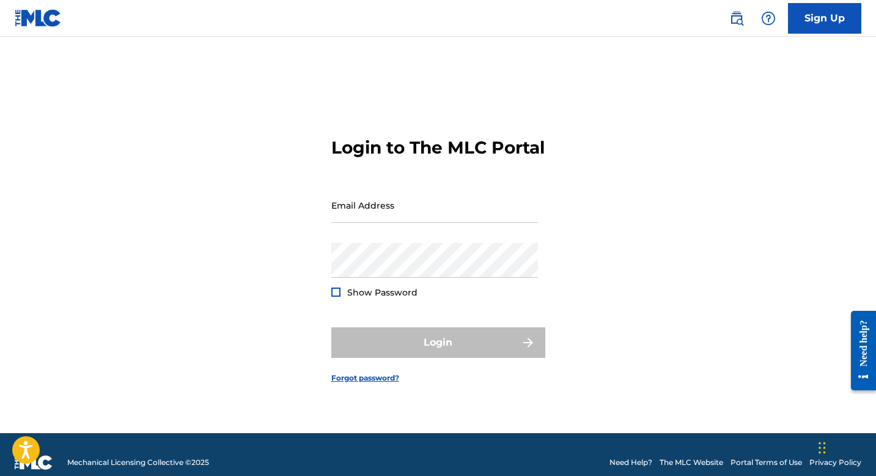
click at [425, 158] on h3 "Login to The MLC Portal" at bounding box center [437, 147] width 213 height 21
